Goal: Use online tool/utility: Utilize a website feature to perform a specific function

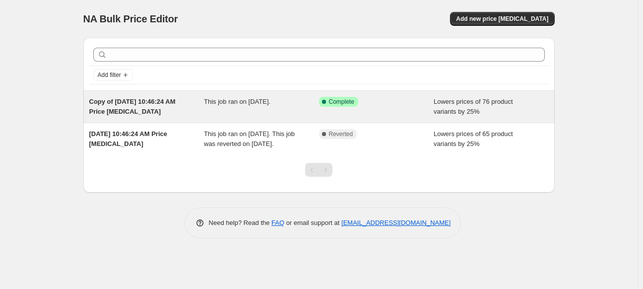
click at [232, 98] on span "This job ran on [DATE]." at bounding box center [237, 101] width 67 height 7
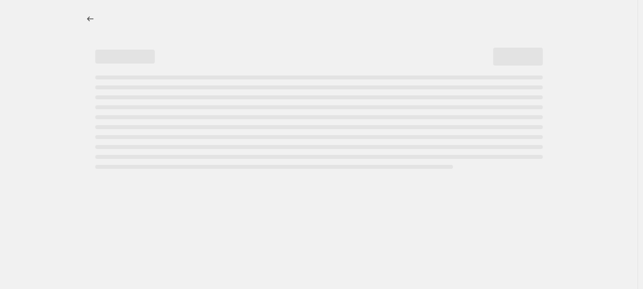
select select "percentage"
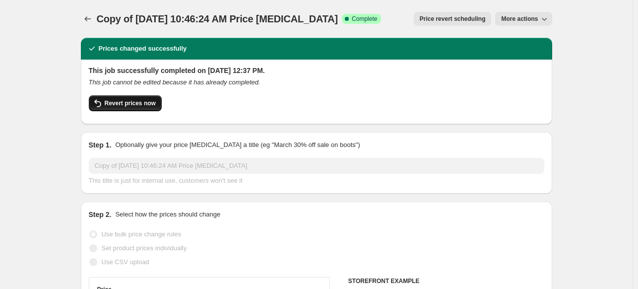
click at [117, 107] on span "Revert prices now" at bounding box center [130, 103] width 51 height 8
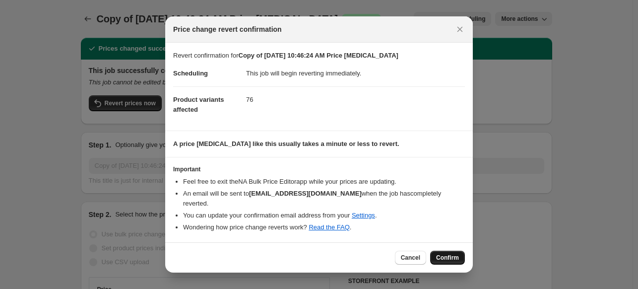
click at [454, 254] on span "Confirm" at bounding box center [447, 258] width 23 height 8
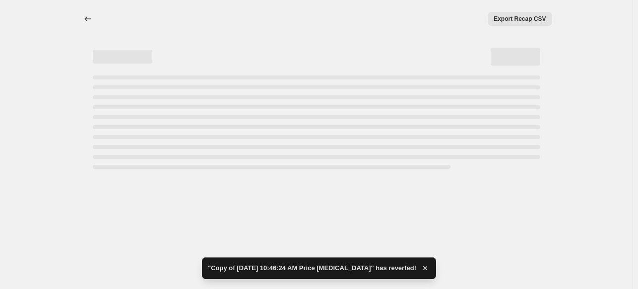
select select "percentage"
